Goal: Find specific page/section

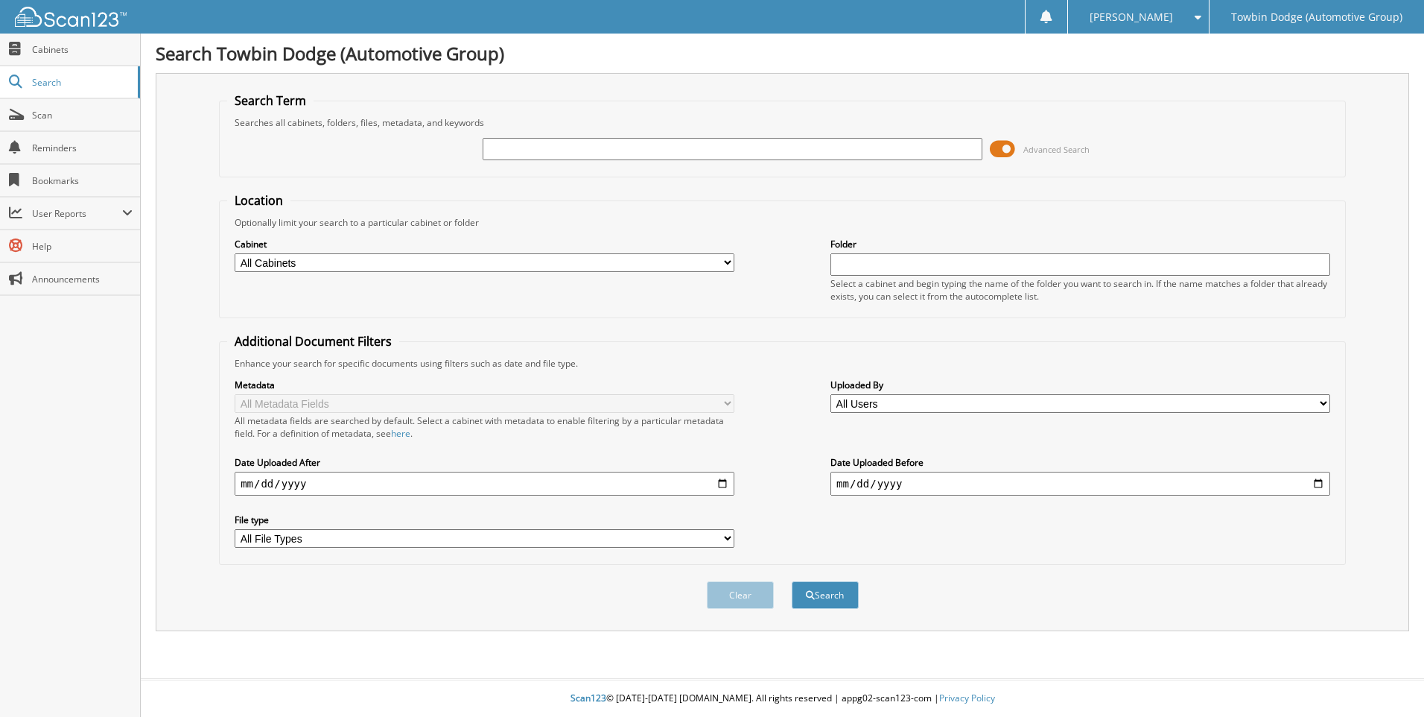
click at [504, 153] on input "text" at bounding box center [733, 149] width 500 height 22
click at [580, 153] on input "text" at bounding box center [733, 149] width 500 height 22
type input "269937"
click at [792, 581] on button "Search" at bounding box center [825, 595] width 67 height 28
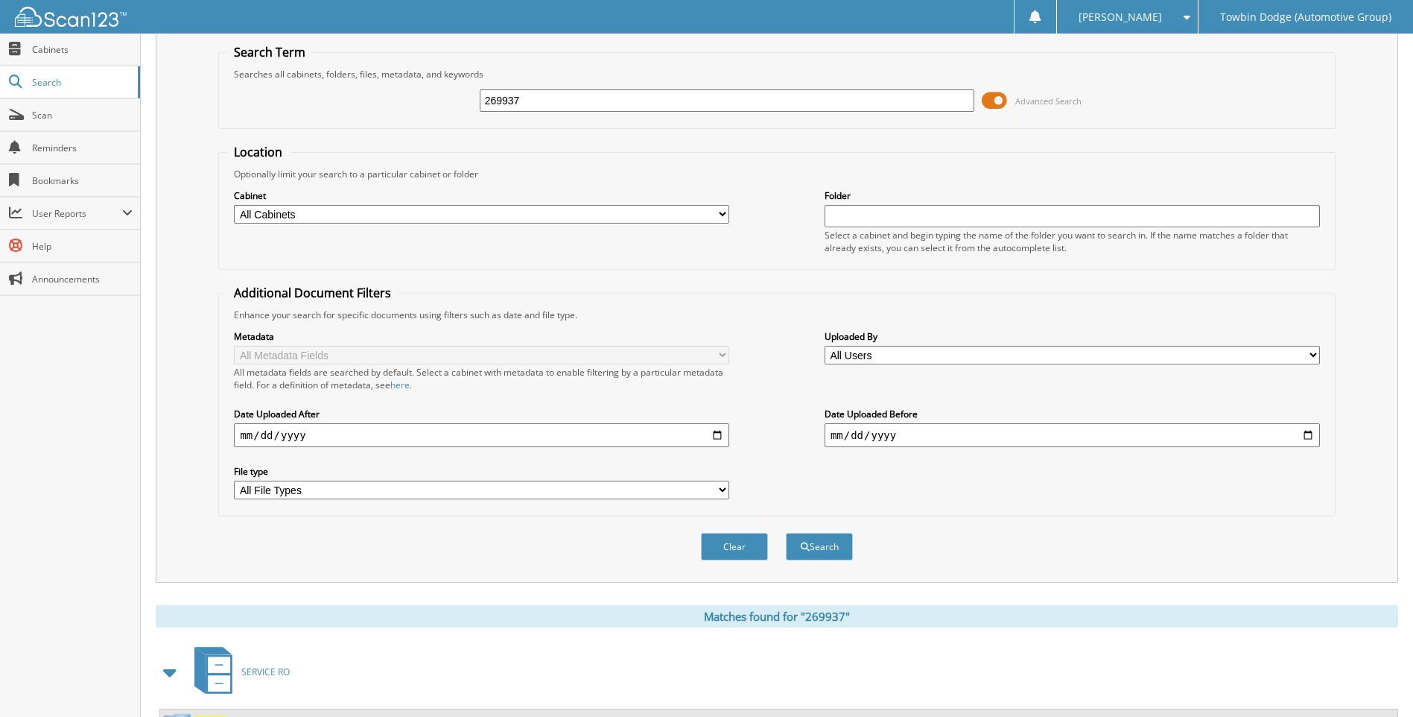
scroll to position [116, 0]
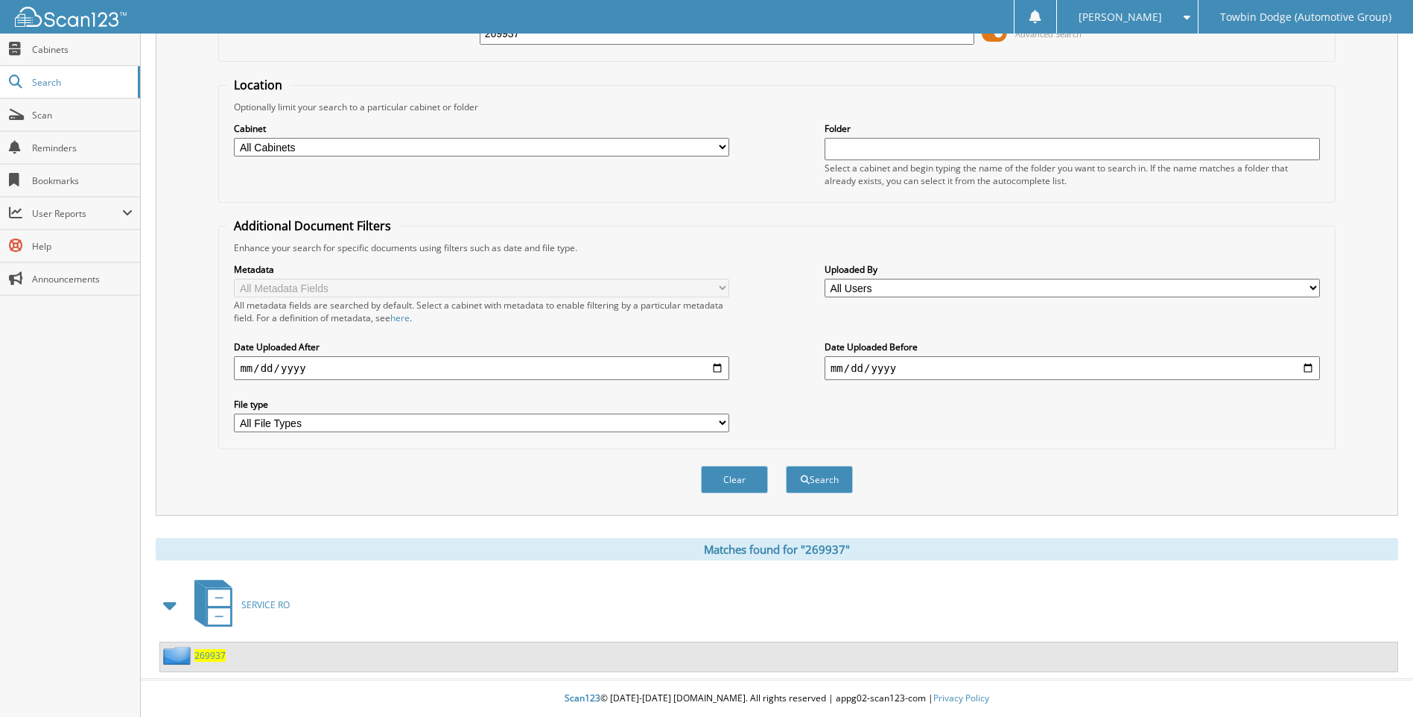
click at [203, 650] on span "269937" at bounding box center [209, 655] width 31 height 13
